Goal: Find specific fact: Find contact information

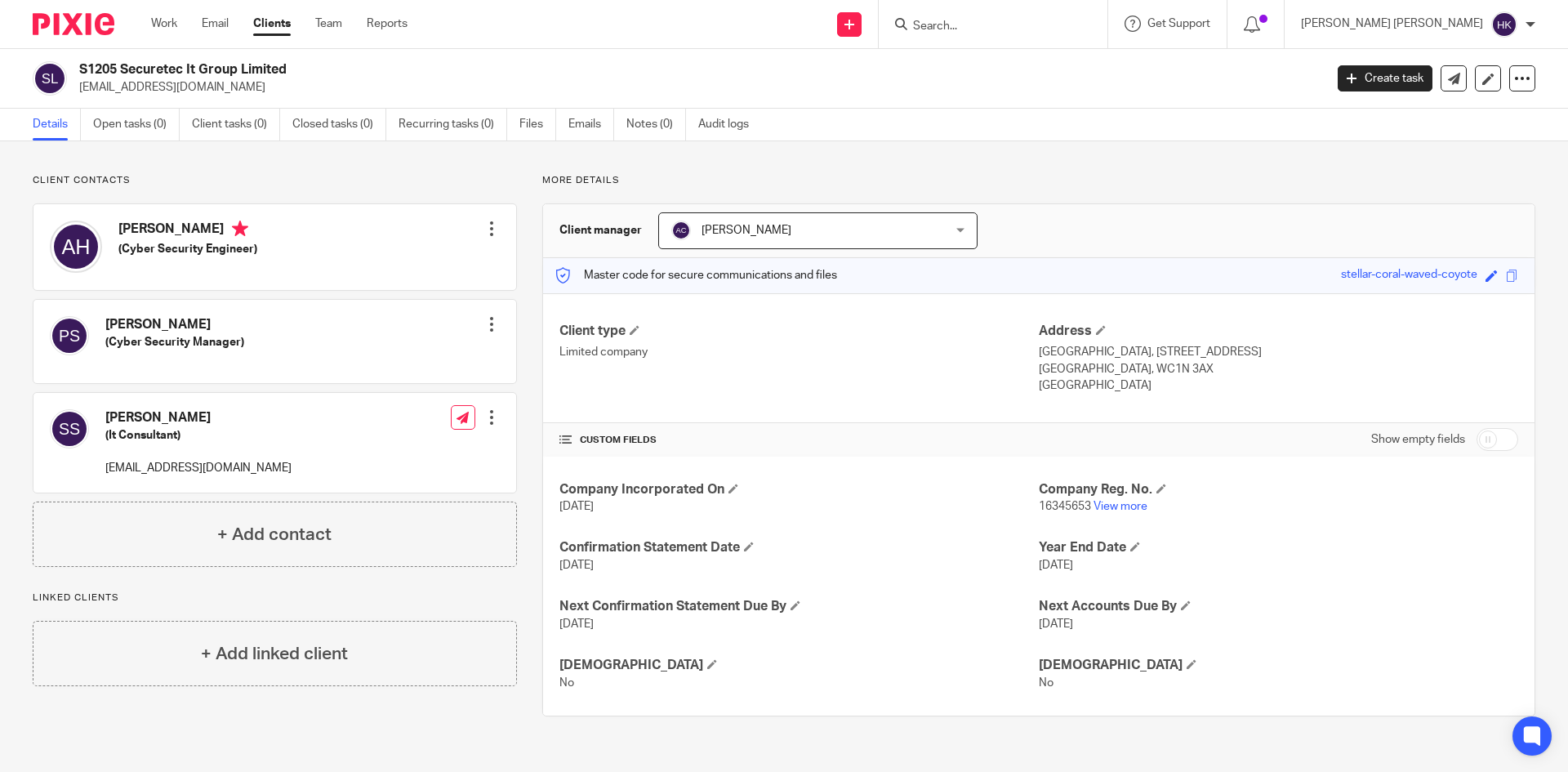
click at [1058, 31] on input "Search" at bounding box center [985, 26] width 147 height 14
click at [1058, 26] on input "Search" at bounding box center [985, 26] width 147 height 14
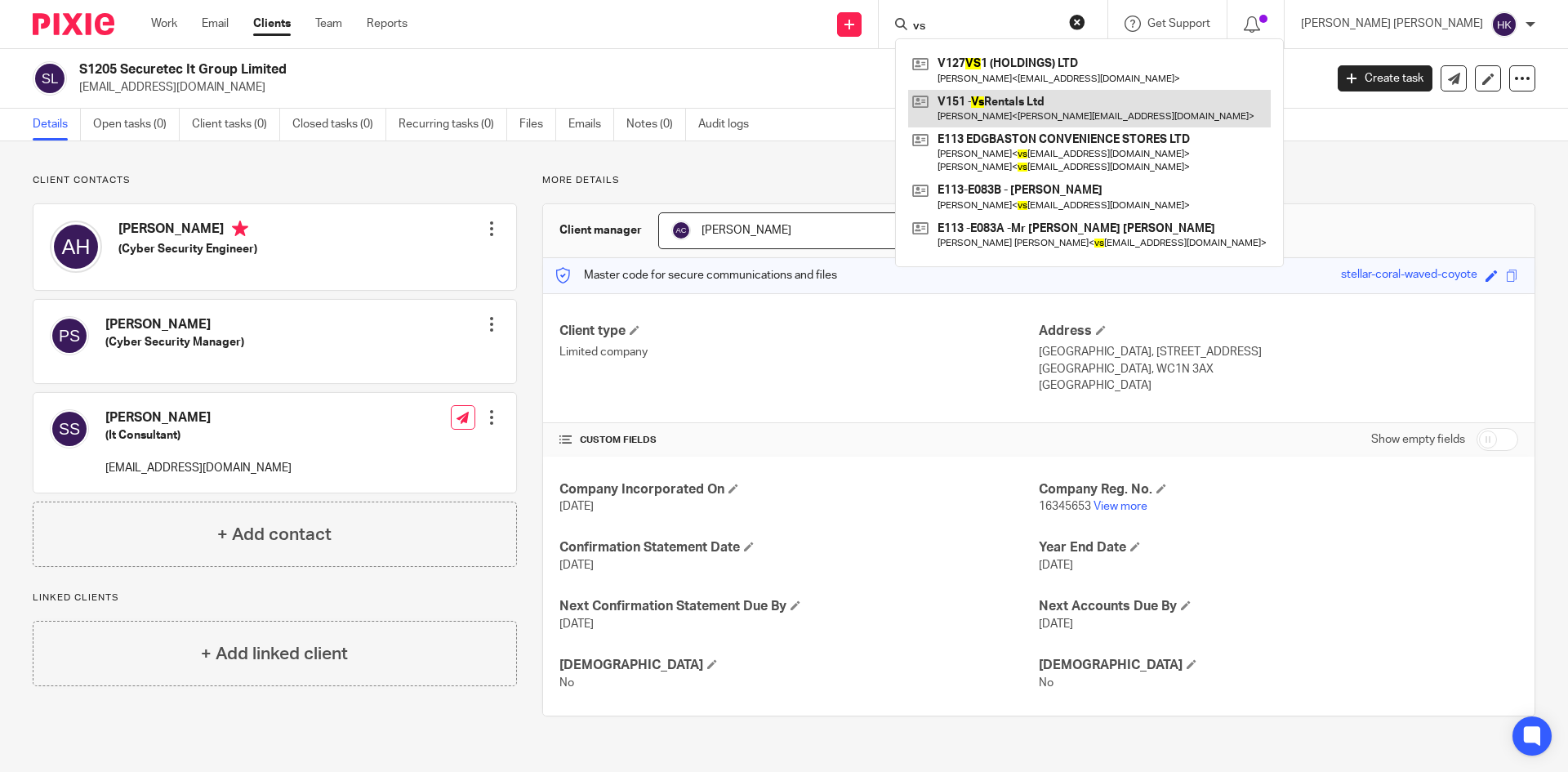
type input "vs"
click at [1128, 105] on link at bounding box center [1090, 108] width 363 height 37
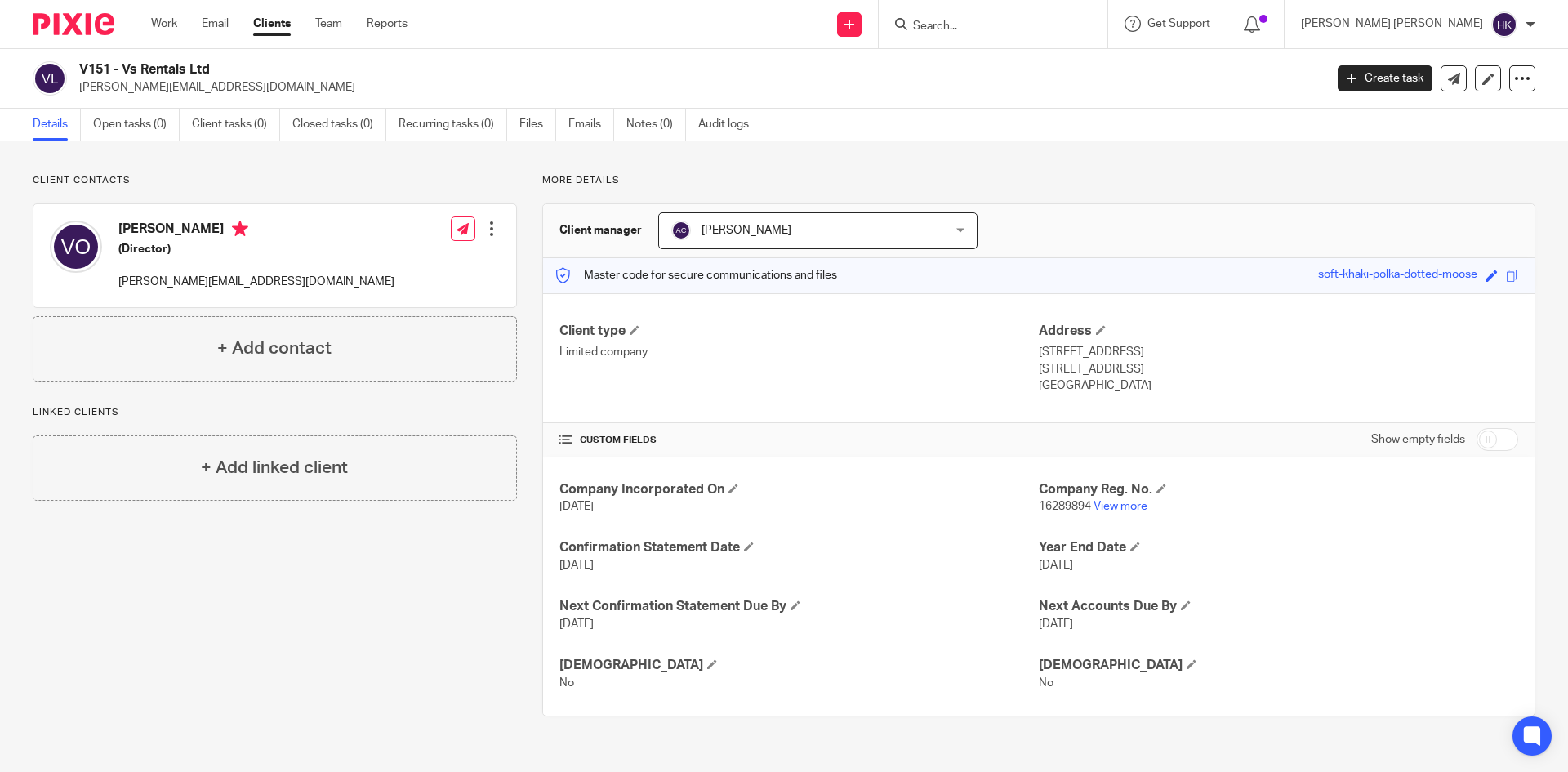
click at [1032, 18] on form at bounding box center [998, 24] width 174 height 20
click at [1049, 18] on form at bounding box center [998, 24] width 174 height 20
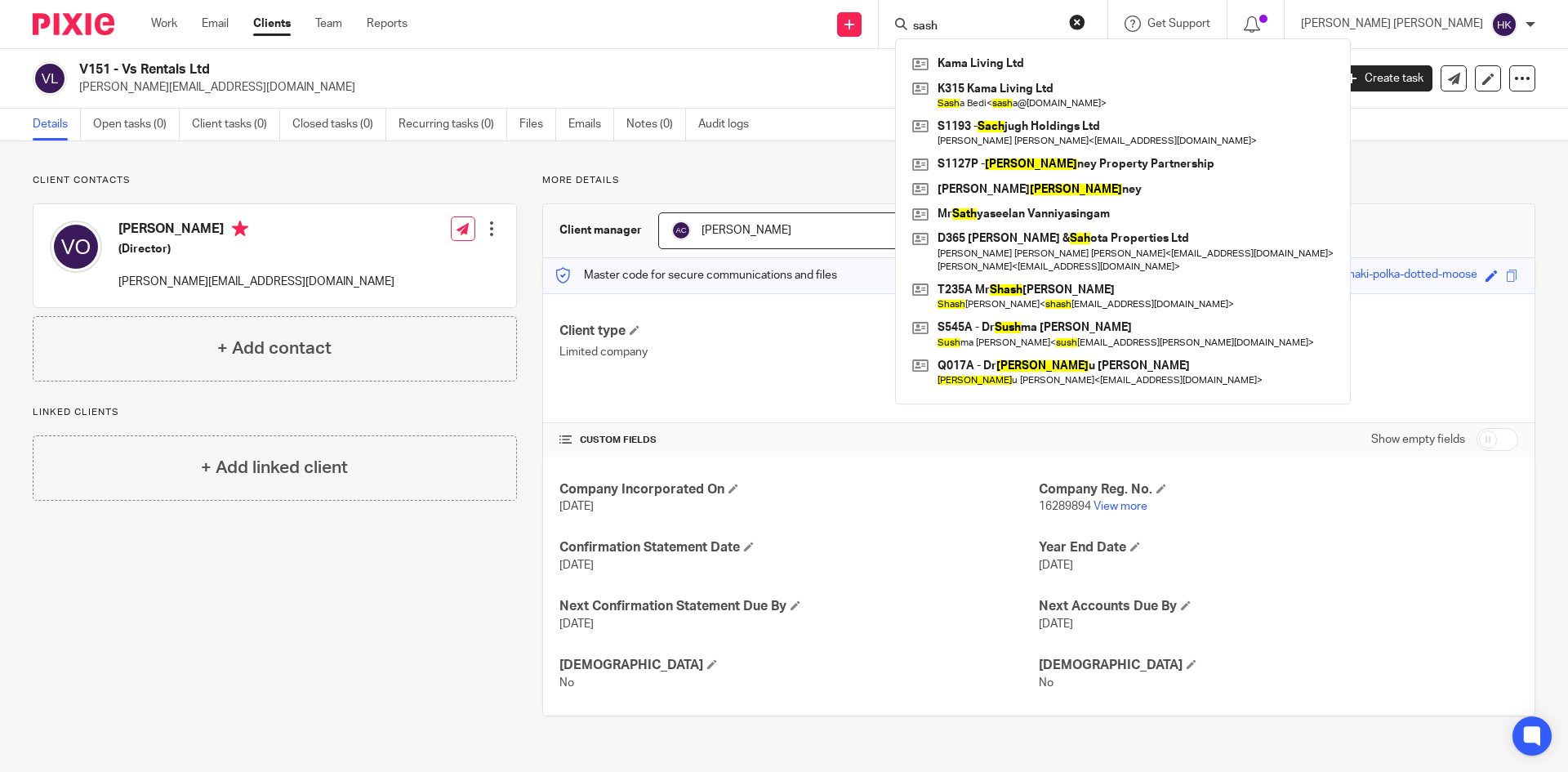
type input "[PERSON_NAME]"
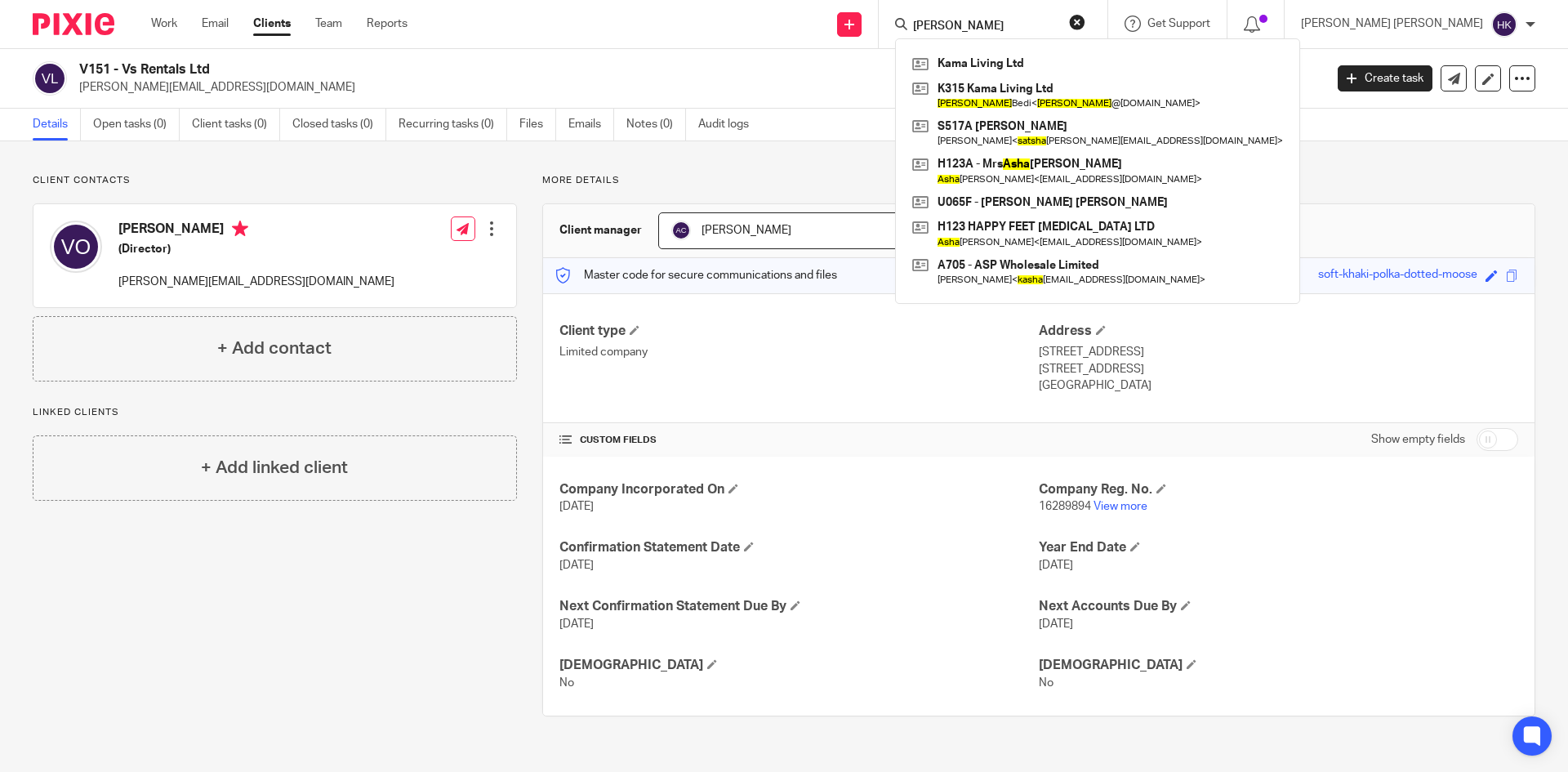
drag, startPoint x: 1134, startPoint y: 19, endPoint x: 868, endPoint y: 30, distance: 266.2
click at [868, 30] on div "Send new email Create task Add client Request signature [PERSON_NAME] Living Lt…" at bounding box center [1000, 24] width 1136 height 48
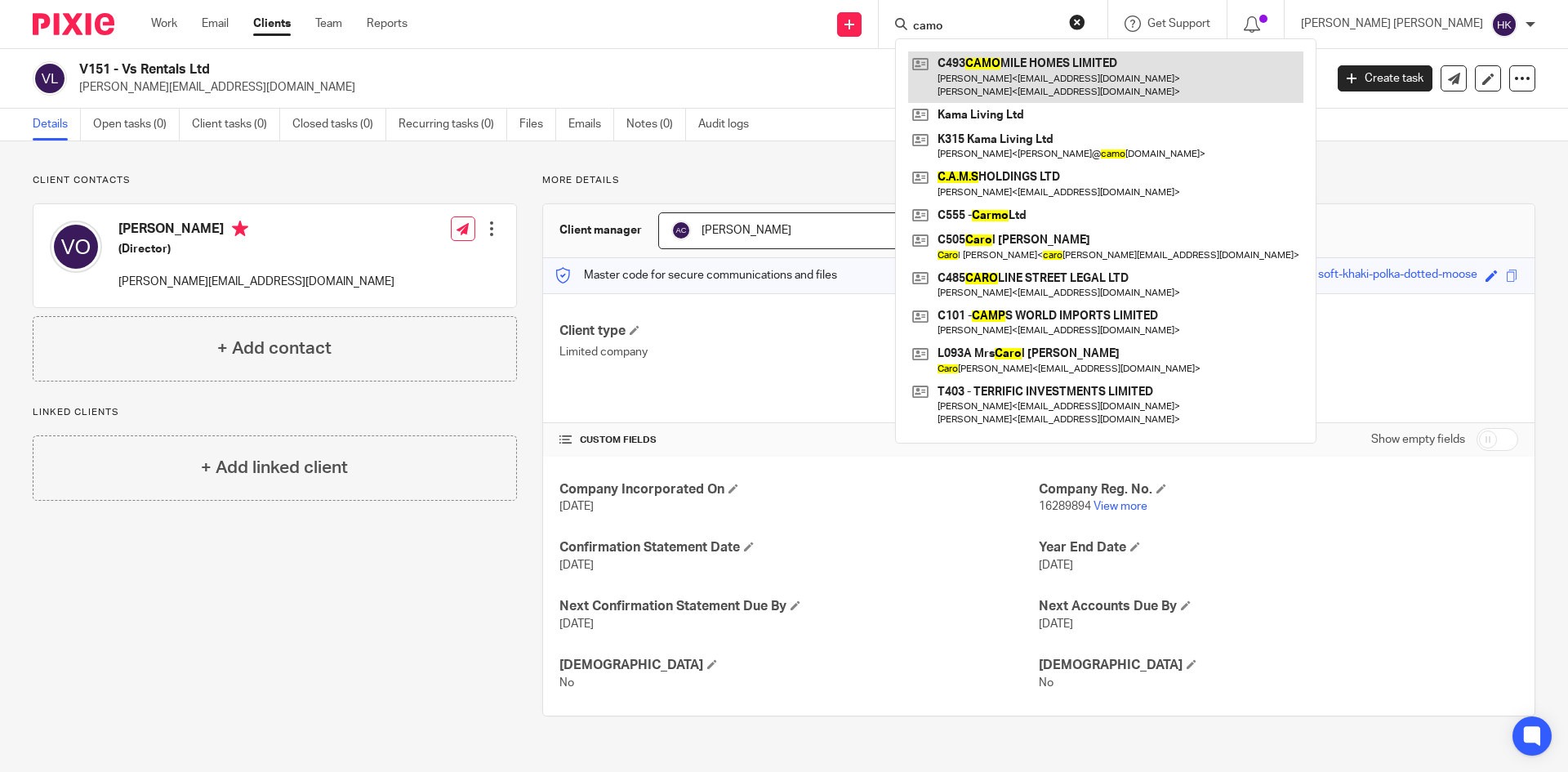
type input "camo"
click at [1060, 69] on link at bounding box center [1106, 77] width 396 height 51
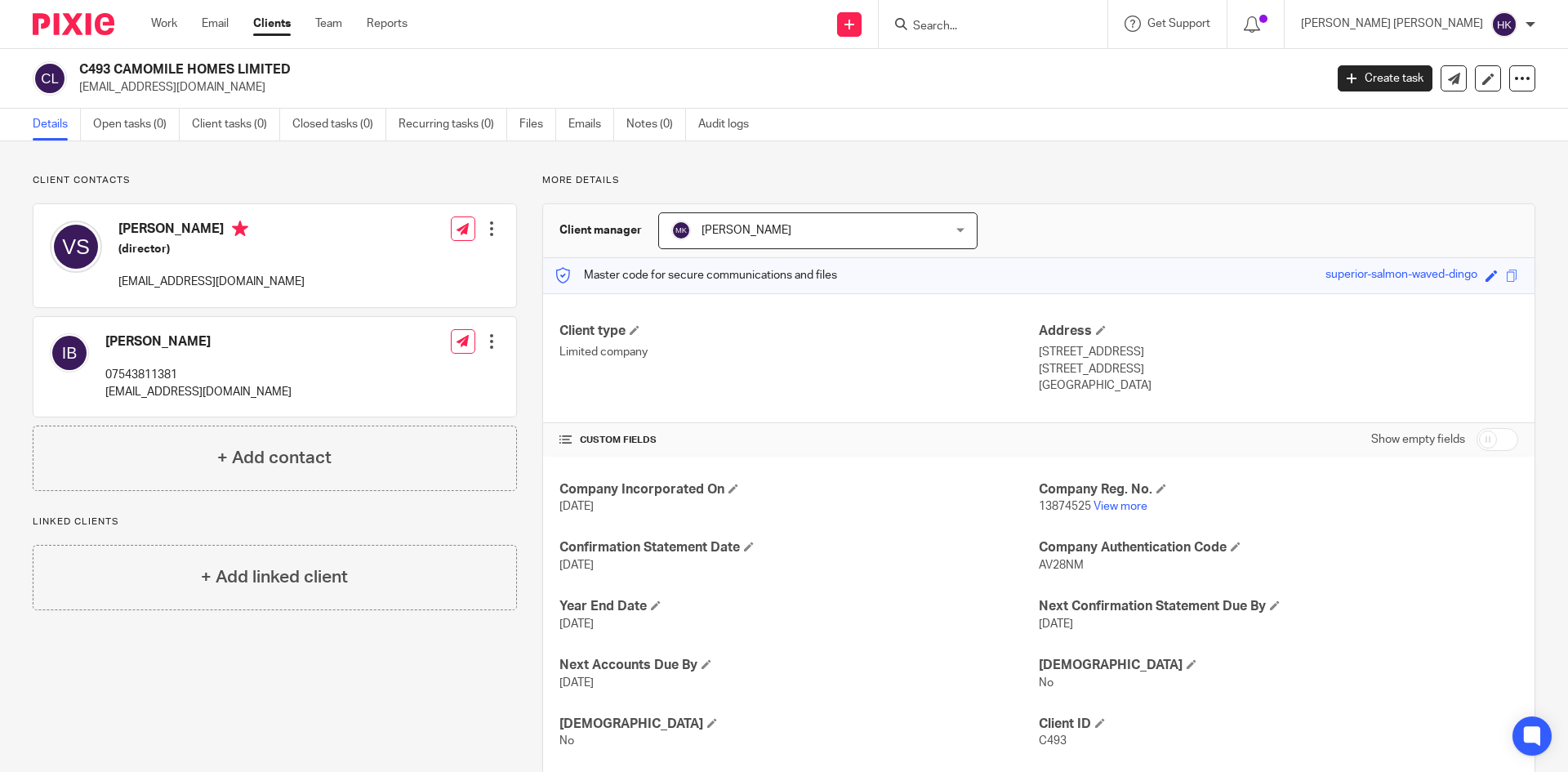
drag, startPoint x: 203, startPoint y: 87, endPoint x: 80, endPoint y: 99, distance: 123.6
click at [80, 99] on div "C493 CAMOMILE HOMES LIMITED vinnysingh@live.co.uk Create task Update from Compa…" at bounding box center [784, 79] width 1568 height 60
copy p "[EMAIL_ADDRESS][DOMAIN_NAME]"
click at [1058, 31] on input "Search" at bounding box center [985, 26] width 147 height 14
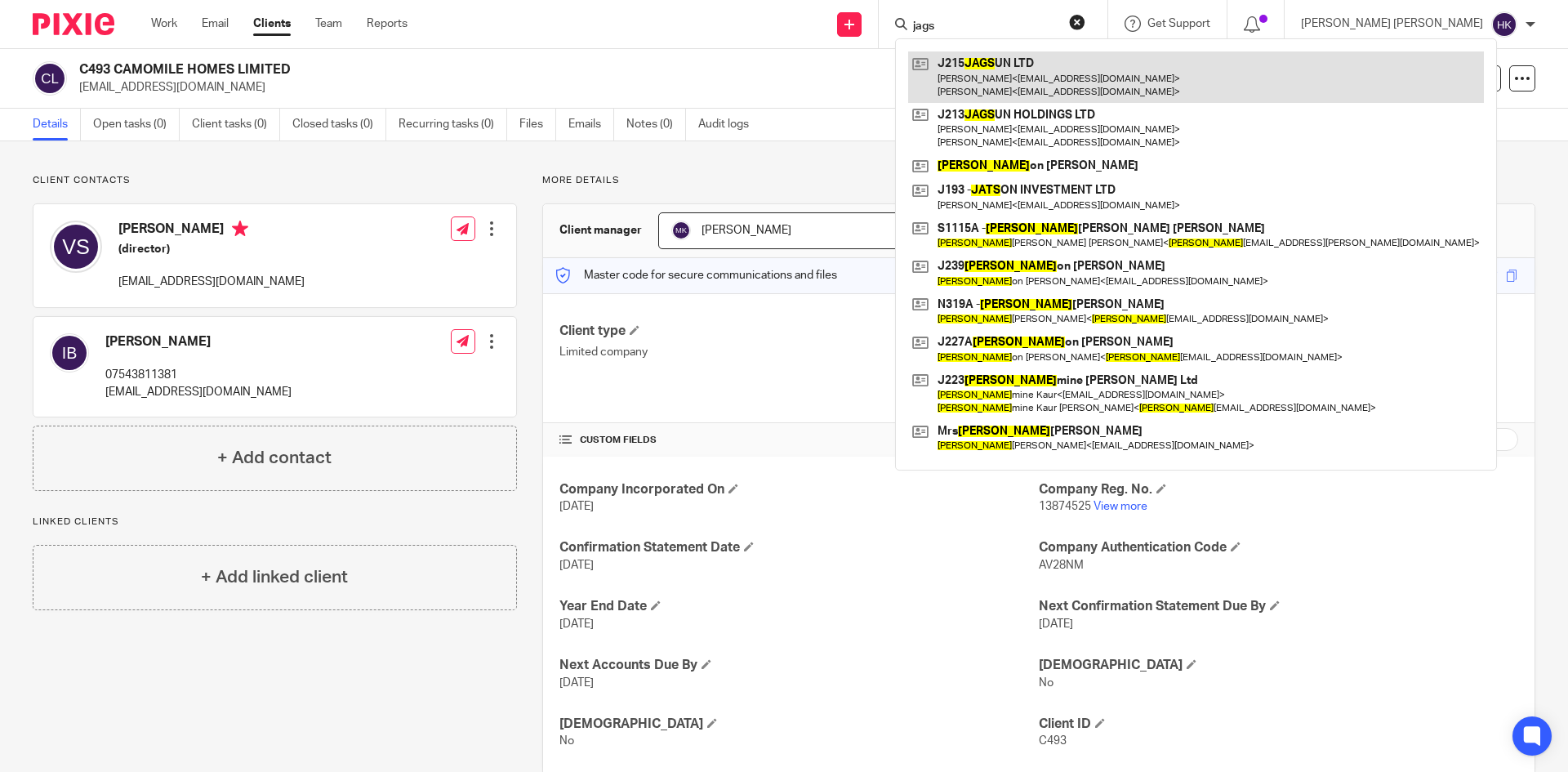
type input "jags"
click at [1186, 74] on link at bounding box center [1196, 77] width 576 height 51
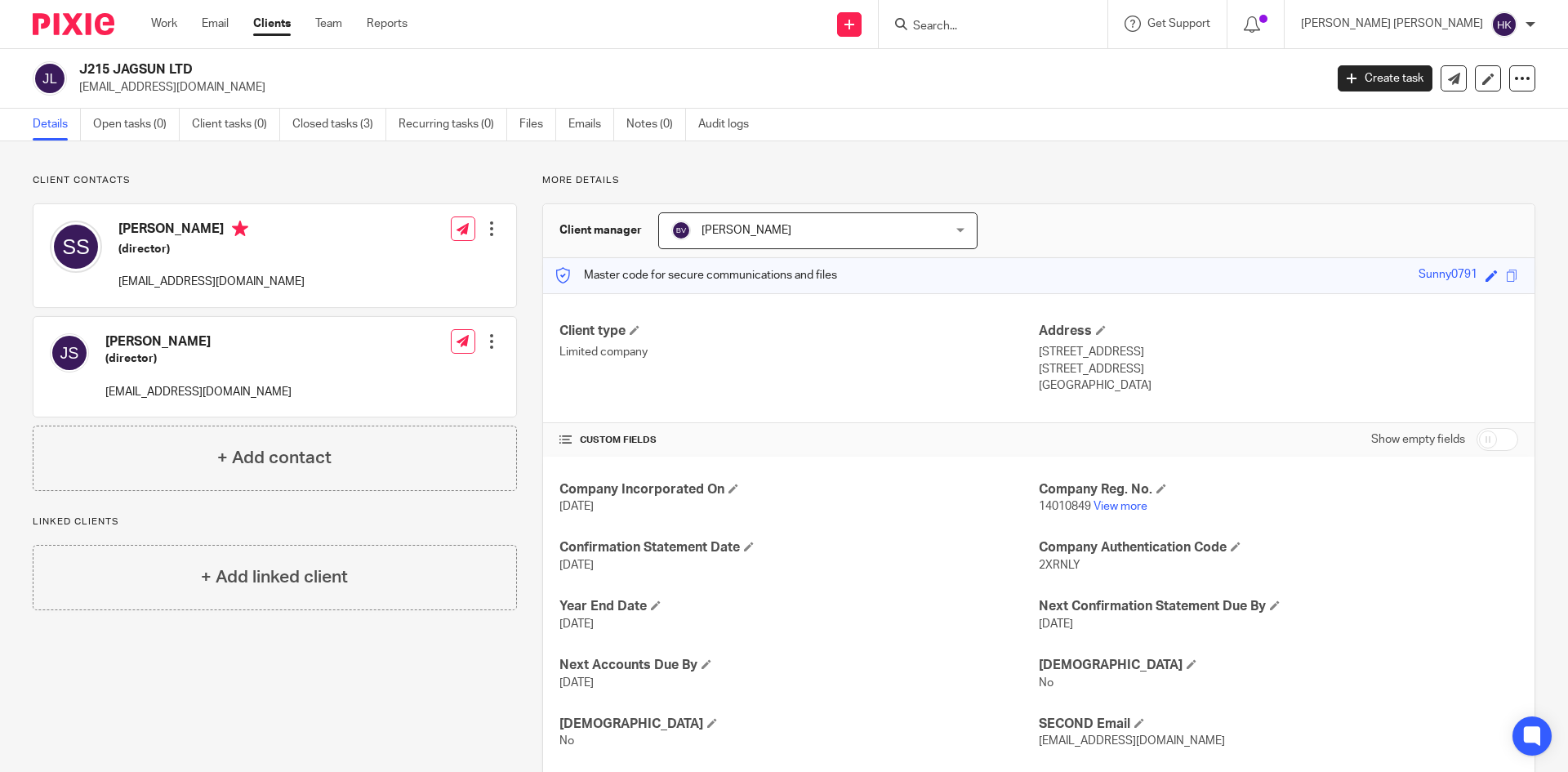
drag, startPoint x: 206, startPoint y: 63, endPoint x: 187, endPoint y: 63, distance: 19.0
click at [187, 63] on h2 "J215 JAGSUN LTD" at bounding box center [573, 69] width 987 height 17
click at [202, 90] on p "jagbasi1@aol.com" at bounding box center [697, 87] width 1234 height 16
drag, startPoint x: 281, startPoint y: 287, endPoint x: 112, endPoint y: 283, distance: 169.0
click at [112, 283] on div "Sukhjinderjit Sanghera (director) sssanghera@hotmail.co.uk" at bounding box center [177, 255] width 254 height 86
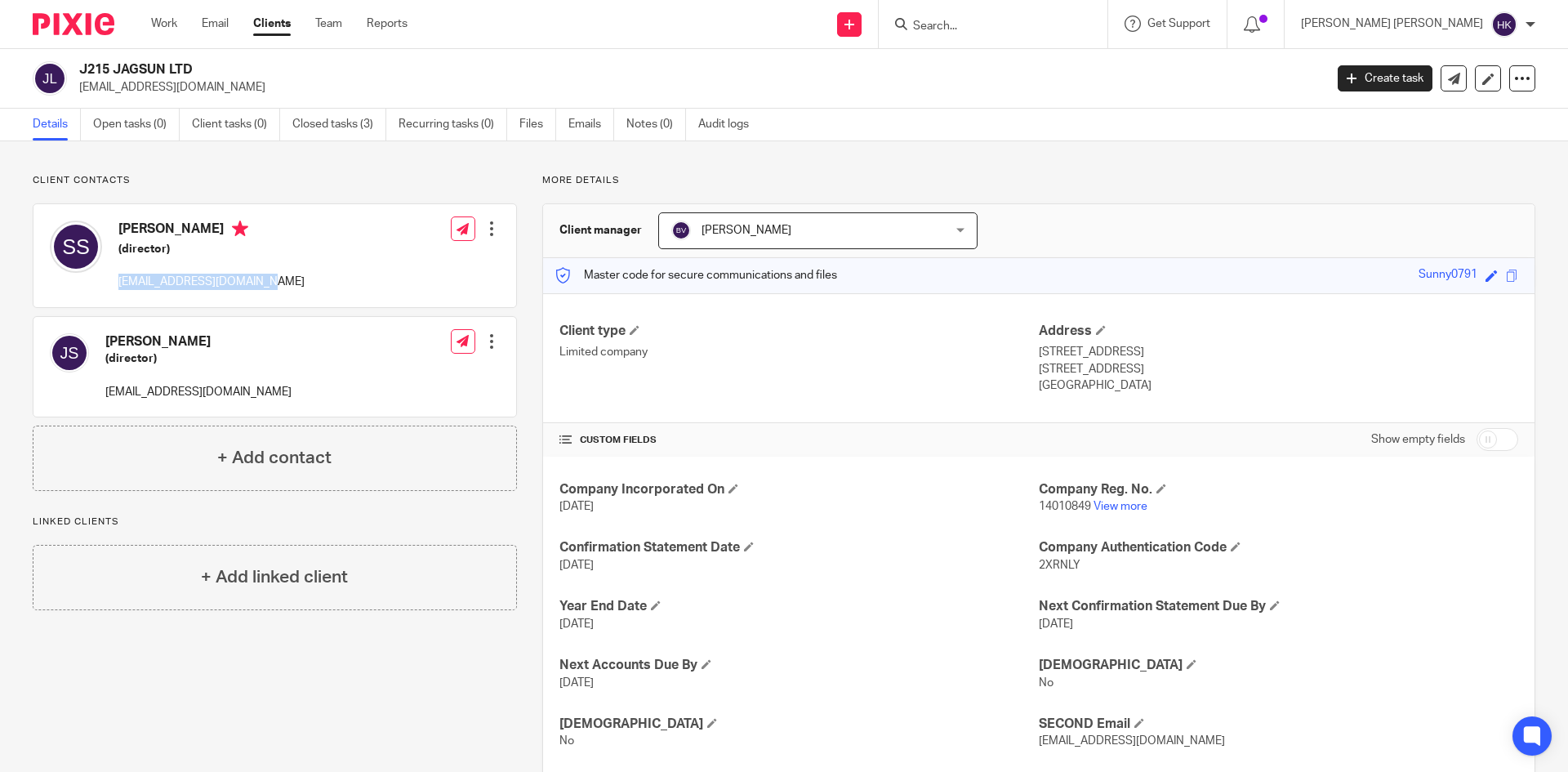
copy p "sssanghera@hotmail.co.uk"
